Goal: Information Seeking & Learning: Learn about a topic

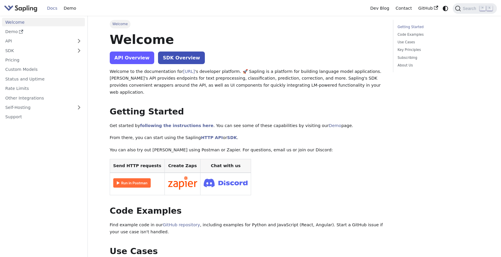
click at [143, 59] on link "API Overview" at bounding box center [132, 57] width 44 height 13
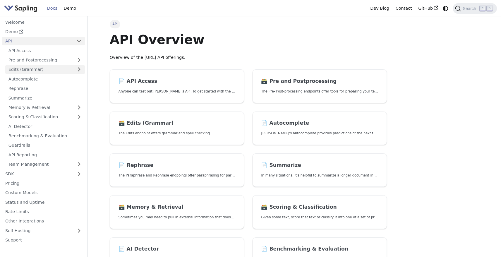
click at [35, 68] on link "Edits (Grammar)" at bounding box center [45, 69] width 80 height 8
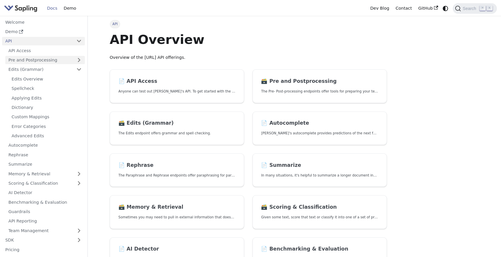
click at [38, 59] on link "Pre and Postprocessing" at bounding box center [45, 60] width 80 height 8
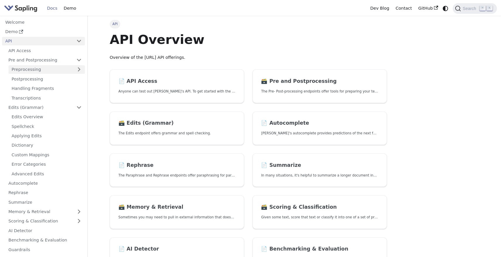
click at [40, 70] on link "Preprocessing" at bounding box center [46, 69] width 76 height 8
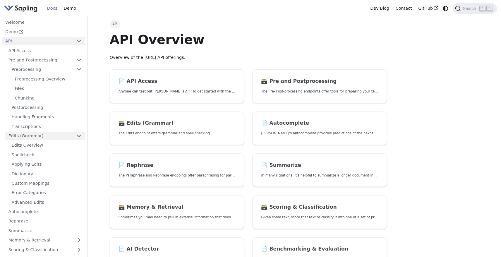
click at [37, 134] on link "Edits (Grammar)" at bounding box center [45, 136] width 80 height 8
click at [40, 146] on link "Edits Overview" at bounding box center [46, 145] width 76 height 8
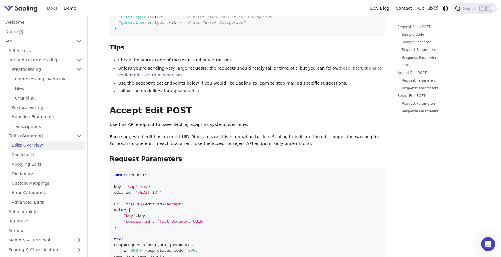
scroll to position [966, 0]
